Goal: Information Seeking & Learning: Learn about a topic

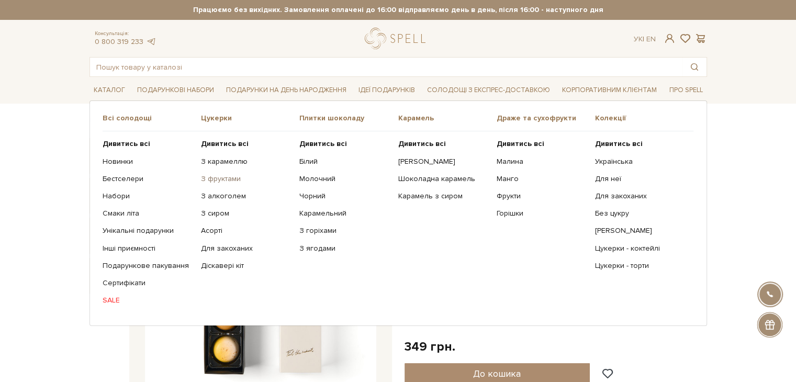
click at [243, 179] on link "З фруктами" at bounding box center [246, 178] width 91 height 9
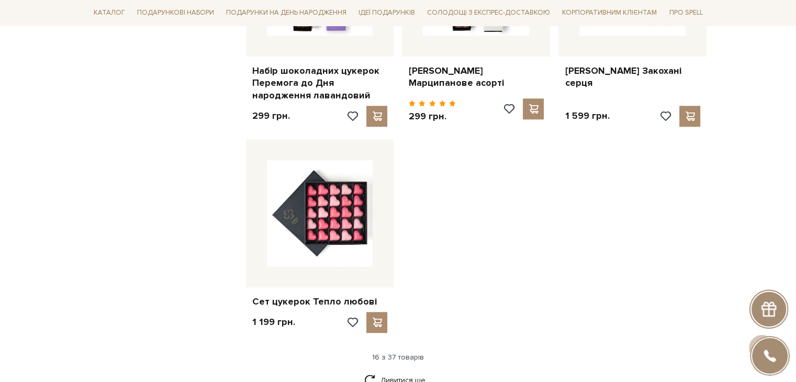
scroll to position [1309, 0]
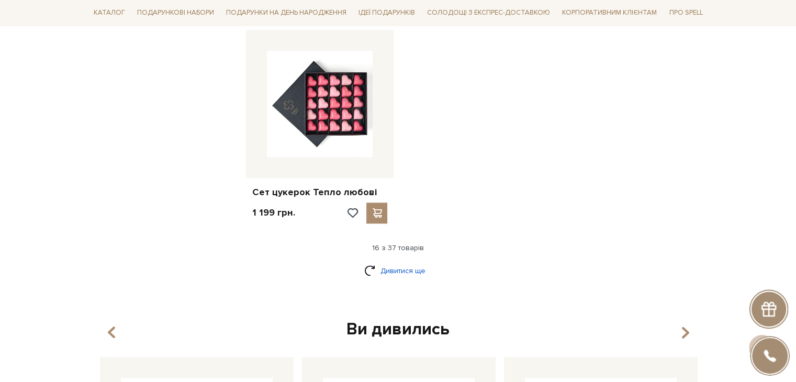
click at [408, 262] on link "Дивитися ще" at bounding box center [398, 271] width 68 height 18
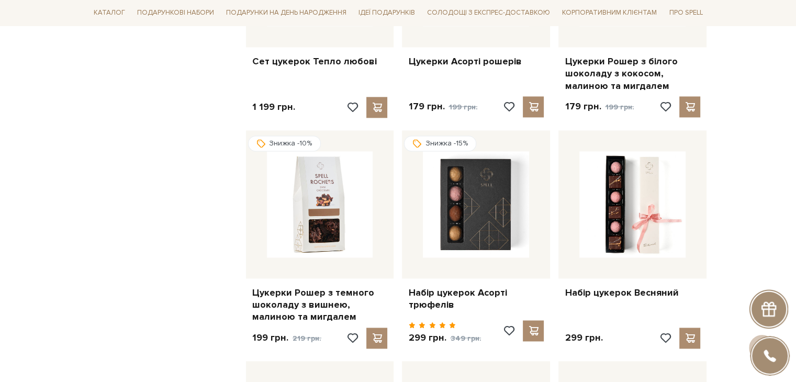
scroll to position [1466, 0]
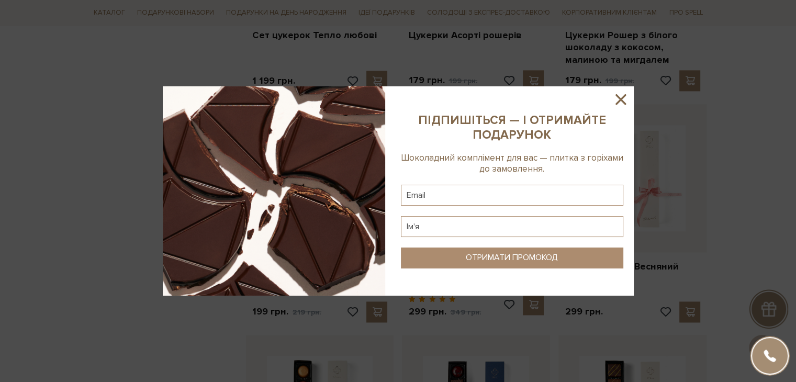
click at [626, 102] on icon at bounding box center [621, 100] width 18 height 18
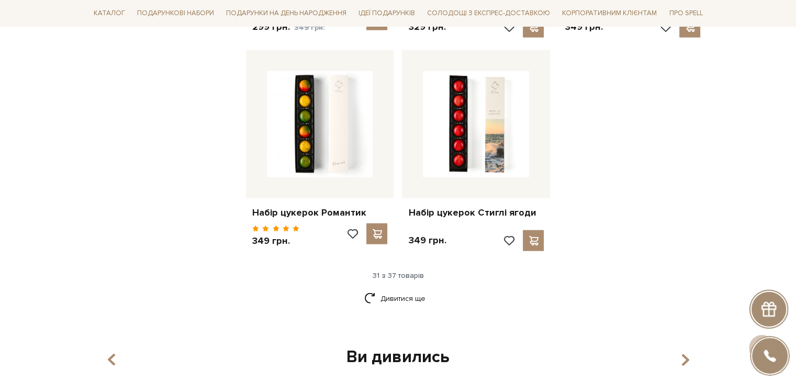
scroll to position [2461, 0]
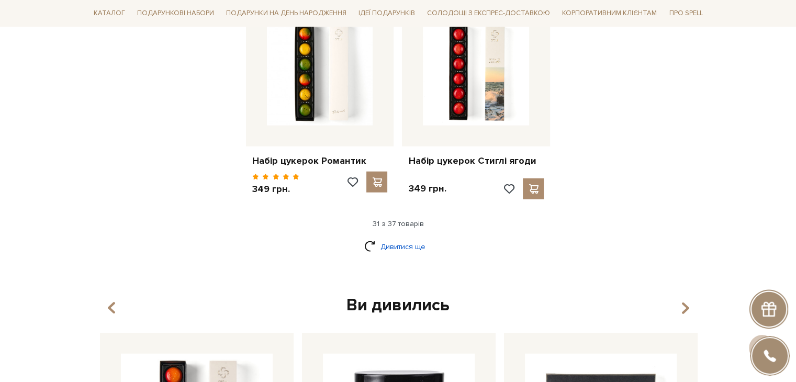
click at [414, 238] on link "Дивитися ще" at bounding box center [398, 247] width 68 height 18
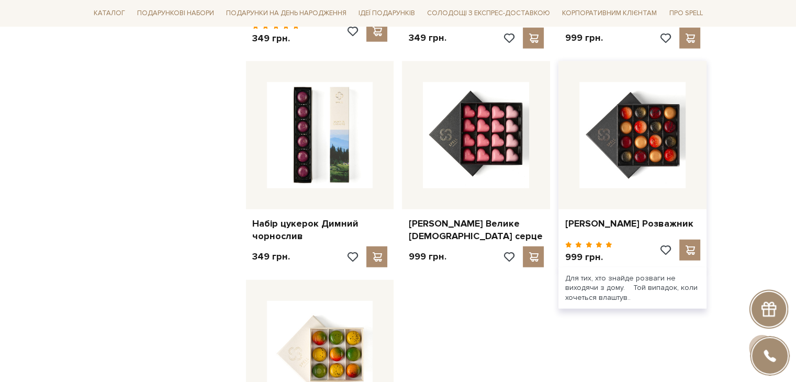
scroll to position [2723, 0]
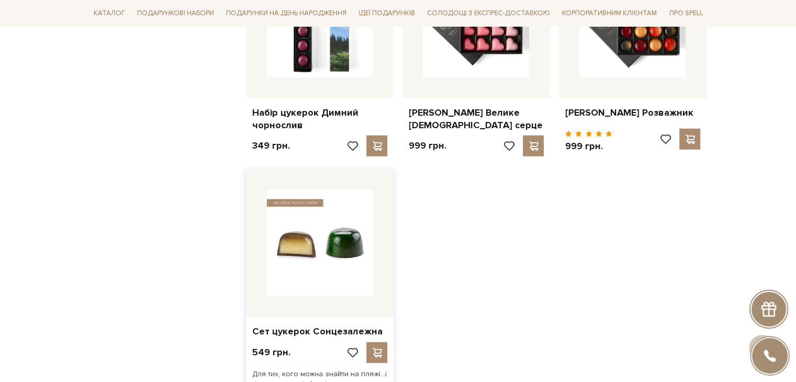
click at [320, 208] on img at bounding box center [320, 243] width 106 height 106
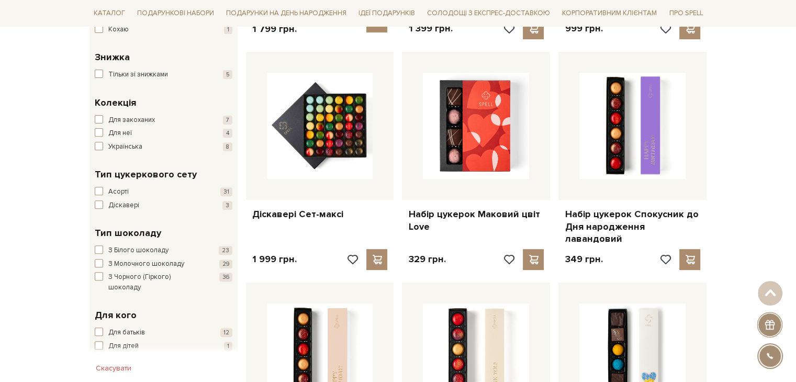
scroll to position [208, 0]
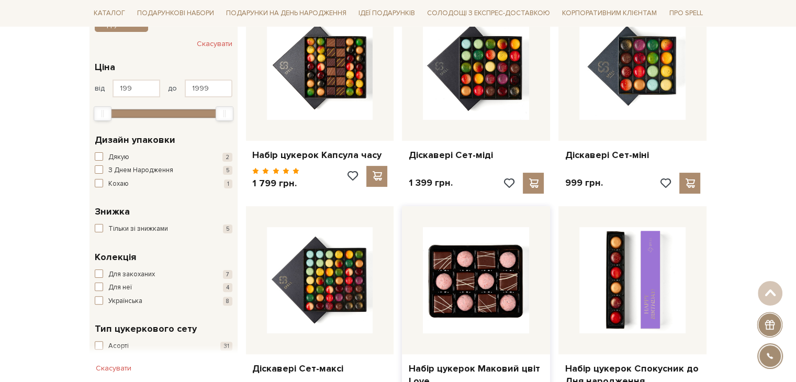
click at [456, 287] on img at bounding box center [476, 280] width 106 height 106
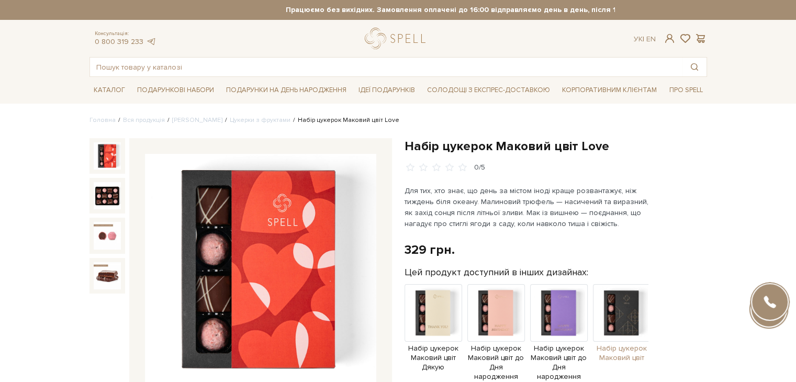
click at [614, 304] on img at bounding box center [622, 313] width 58 height 58
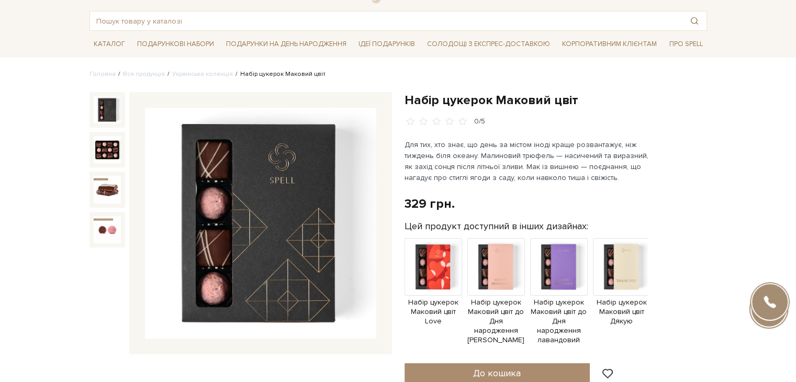
scroll to position [52, 0]
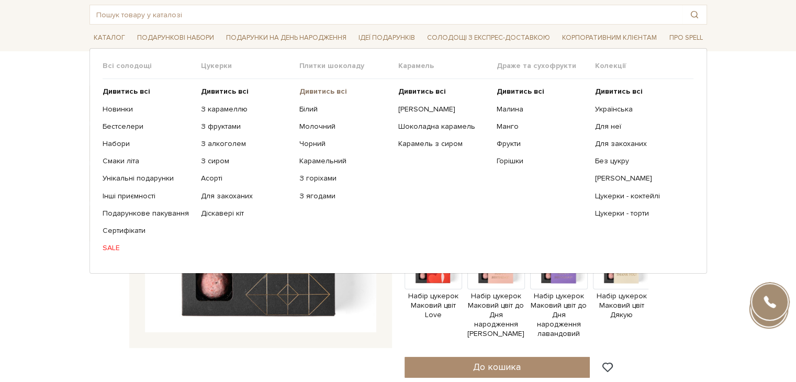
click at [327, 87] on b "Дивитись всі" at bounding box center [323, 91] width 48 height 9
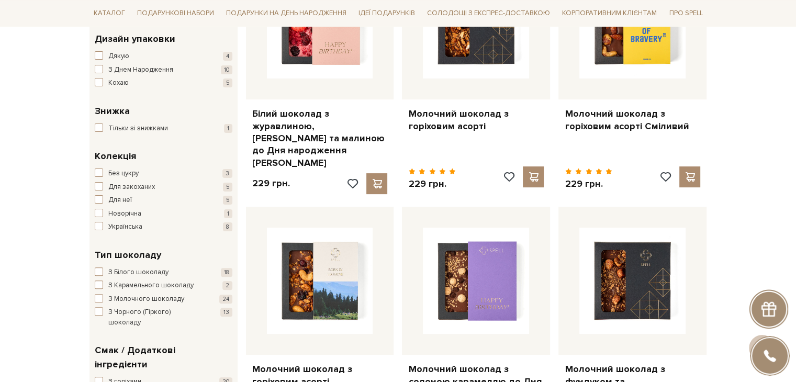
scroll to position [314, 0]
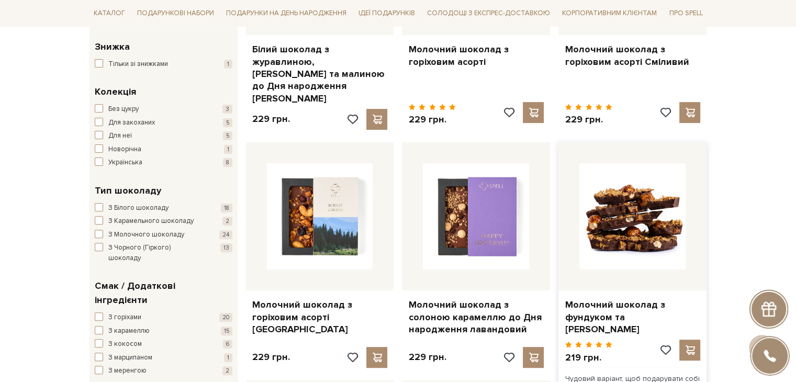
click at [639, 190] on img at bounding box center [633, 216] width 106 height 106
